Goal: Find specific page/section: Find specific page/section

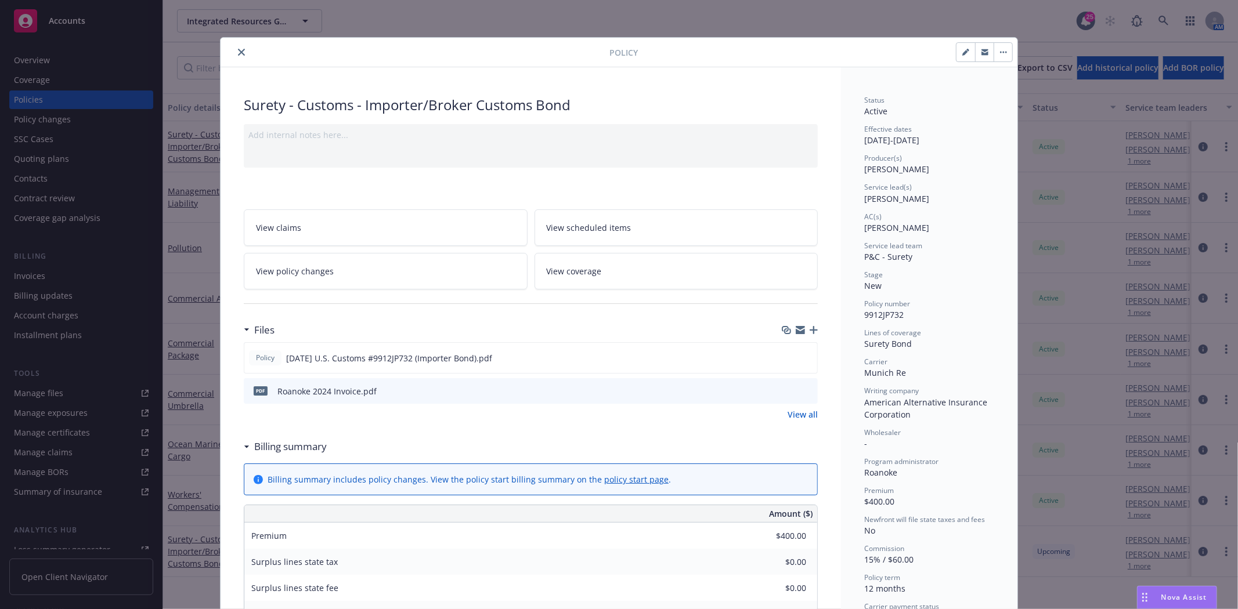
click at [238, 54] on icon "close" at bounding box center [241, 52] width 7 height 7
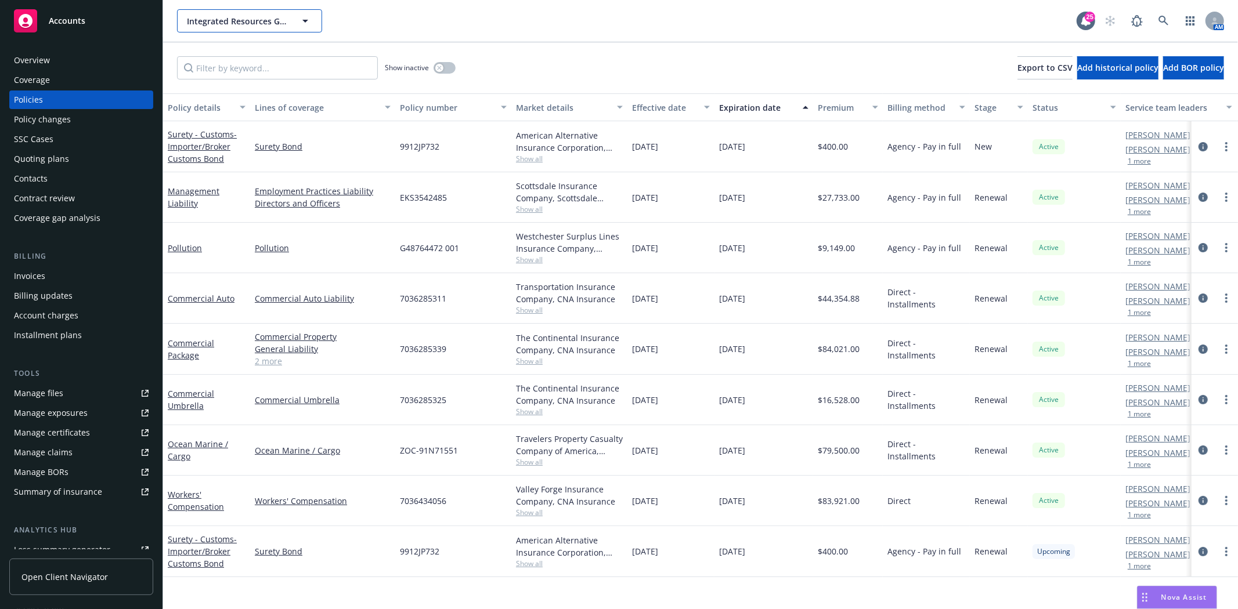
click at [217, 21] on span "Integrated Resources Group, Inc." at bounding box center [237, 21] width 100 height 12
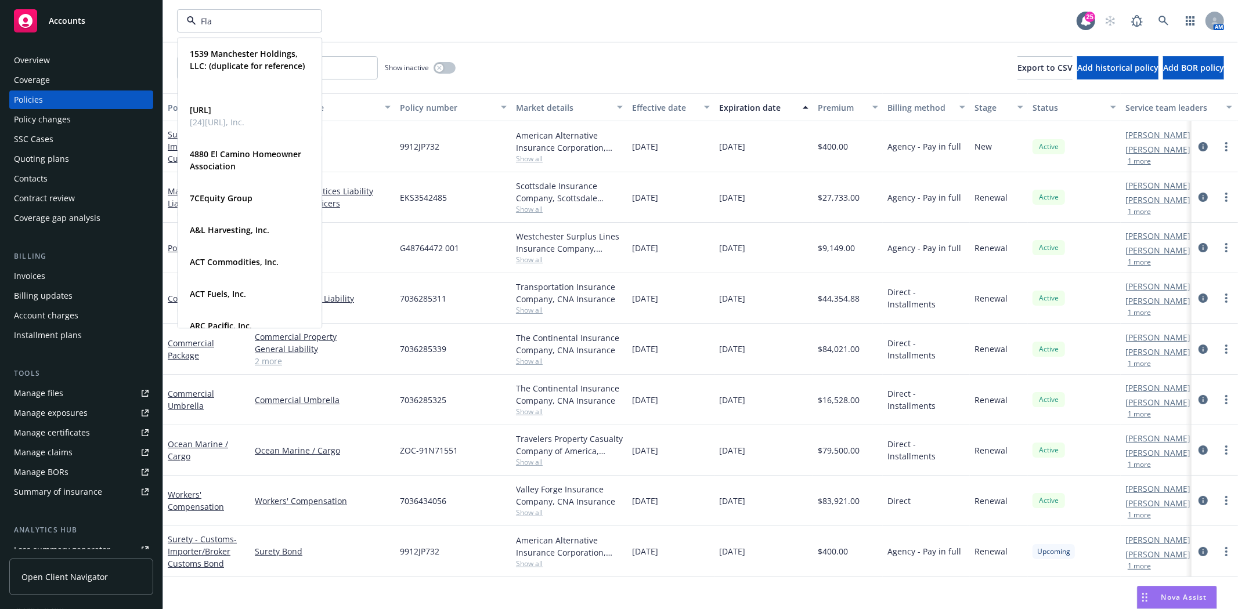
type input "Flah"
